Goal: Check status: Check status

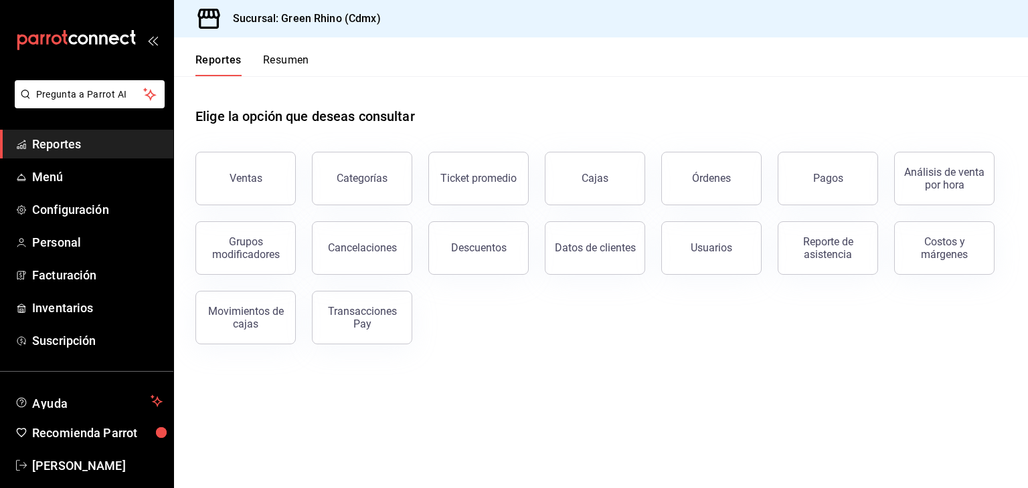
click at [290, 60] on button "Resumen" at bounding box center [286, 65] width 46 height 23
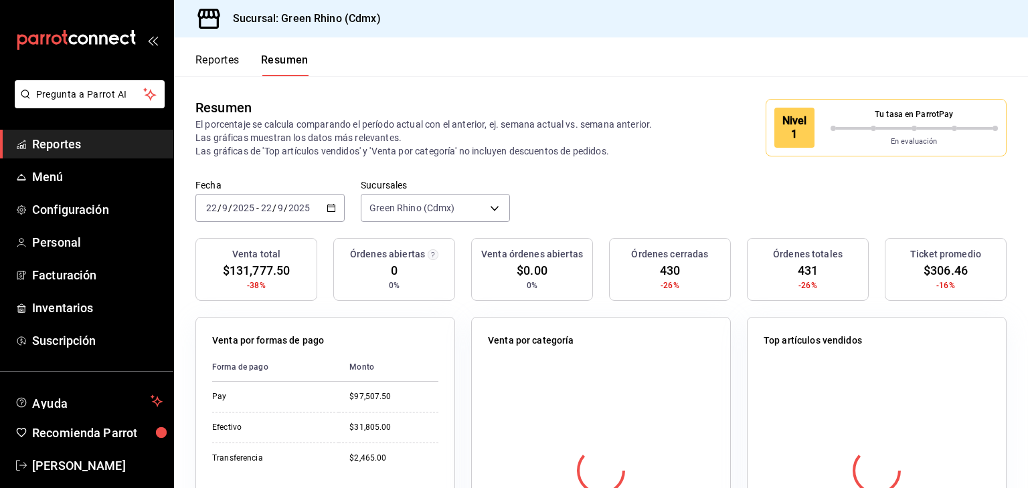
click at [840, 140] on p "En evaluación" at bounding box center [914, 141] width 168 height 11
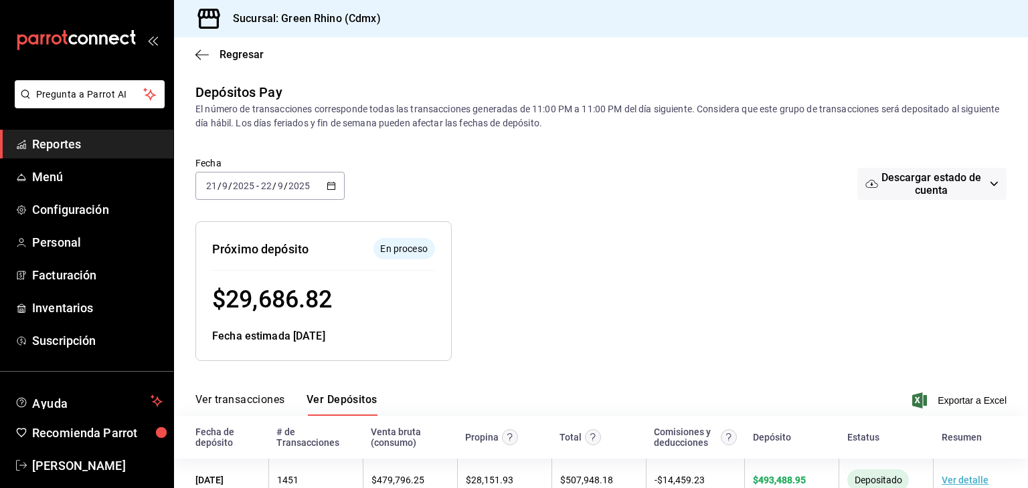
click at [227, 61] on div "Regresar" at bounding box center [601, 54] width 854 height 34
click at [229, 54] on span "Regresar" at bounding box center [241, 54] width 44 height 13
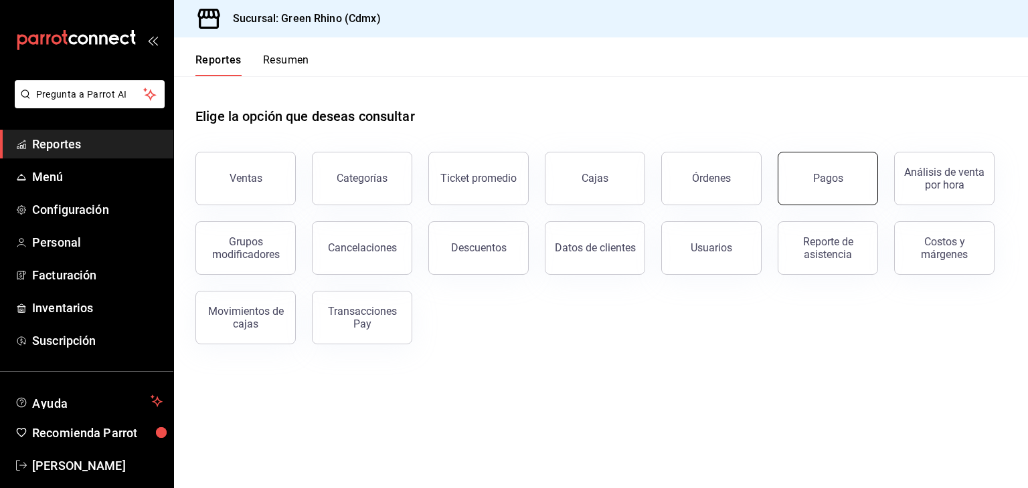
click at [786, 169] on button "Pagos" at bounding box center [827, 179] width 100 height 54
